Goal: Find specific page/section: Find specific page/section

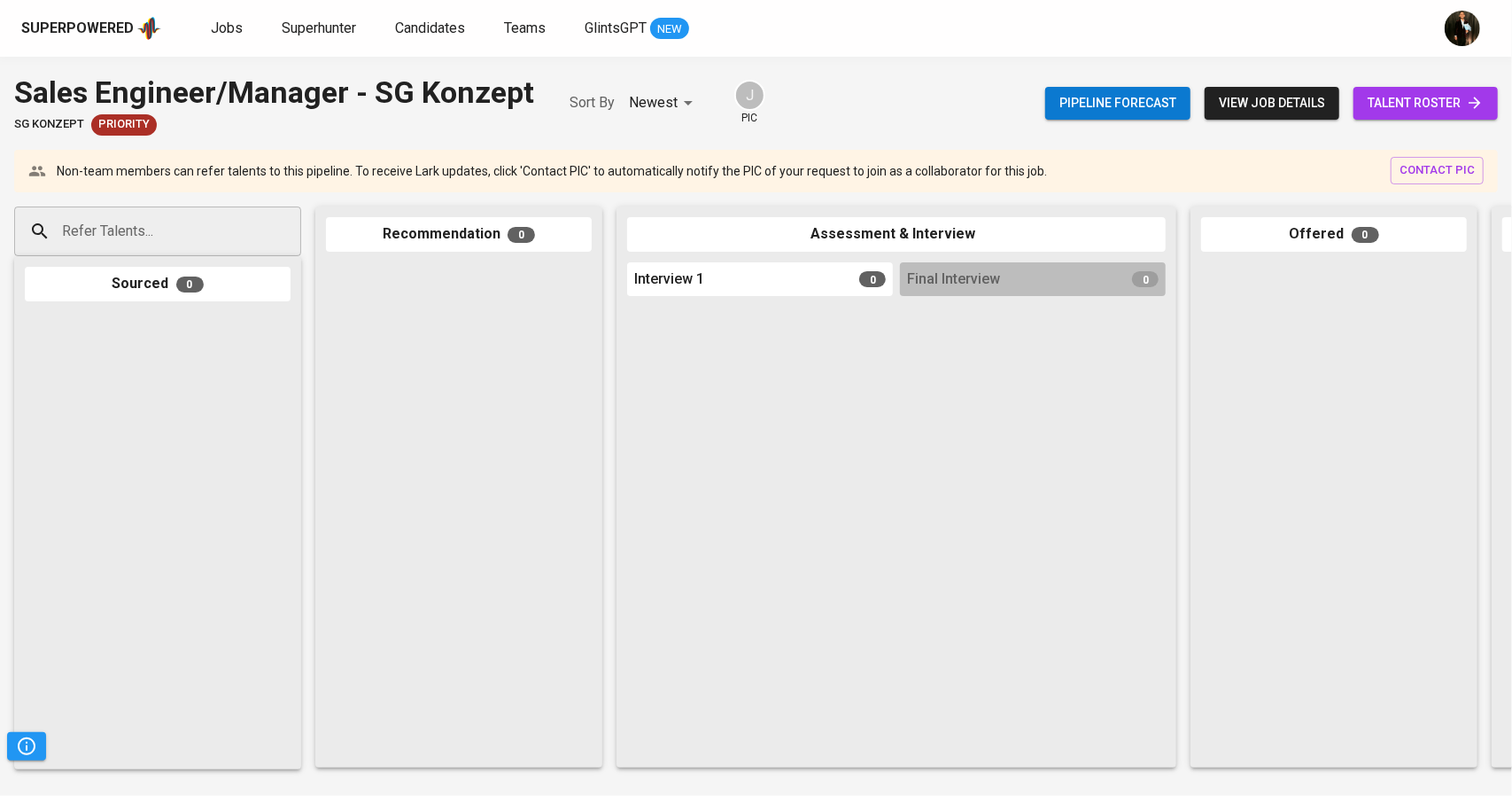
click at [1390, 105] on span "talent roster" at bounding box center [1425, 103] width 116 height 22
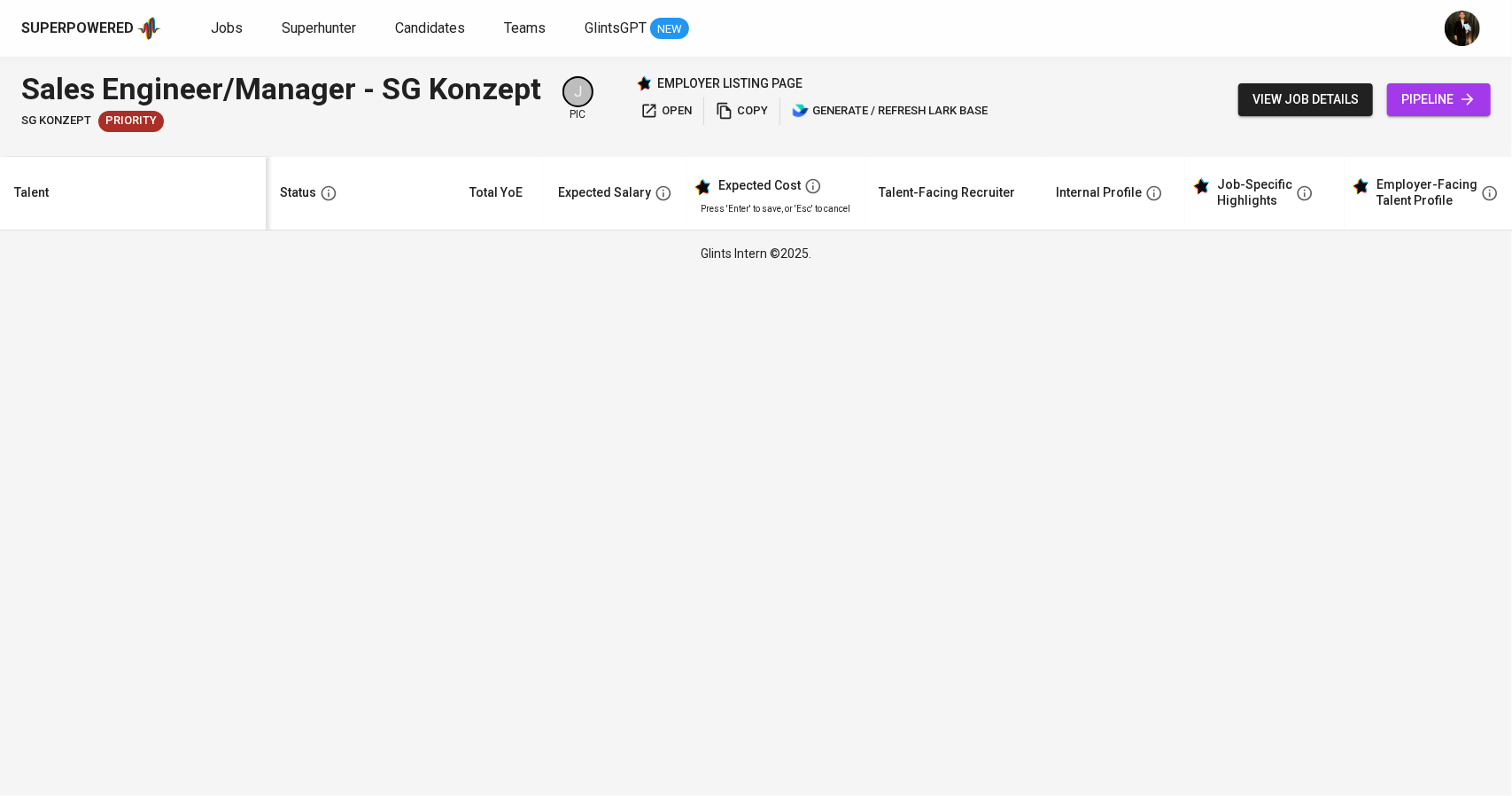
click at [1318, 103] on span "view job details" at bounding box center [1306, 100] width 106 height 22
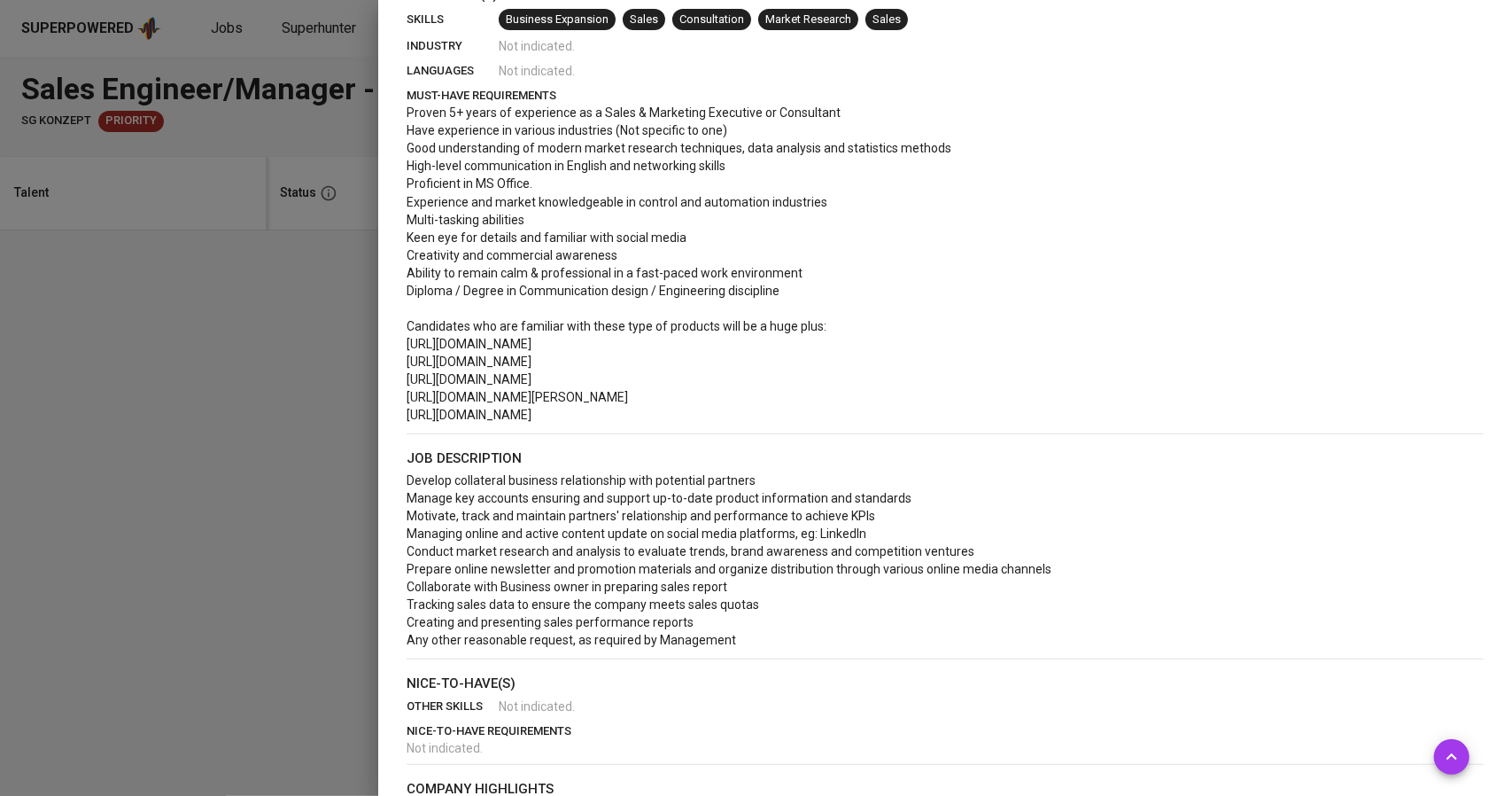
scroll to position [355, 0]
